Goal: Task Accomplishment & Management: Use online tool/utility

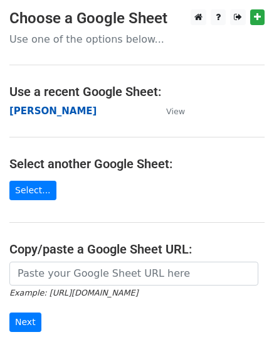
click at [24, 107] on strong "[PERSON_NAME]" at bounding box center [52, 111] width 87 height 11
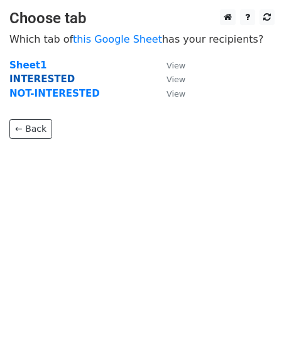
click at [41, 78] on strong "INTERESTED" at bounding box center [41, 78] width 65 height 11
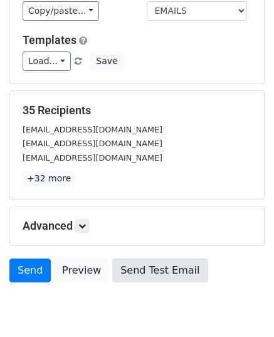
scroll to position [148, 0]
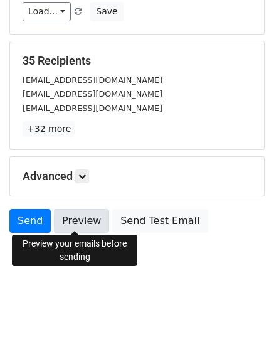
click at [83, 219] on link "Preview" at bounding box center [81, 221] width 55 height 24
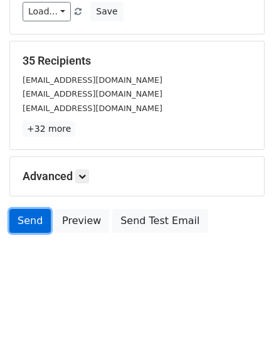
click at [28, 227] on link "Send" at bounding box center [29, 221] width 41 height 24
